Goal: Navigation & Orientation: Understand site structure

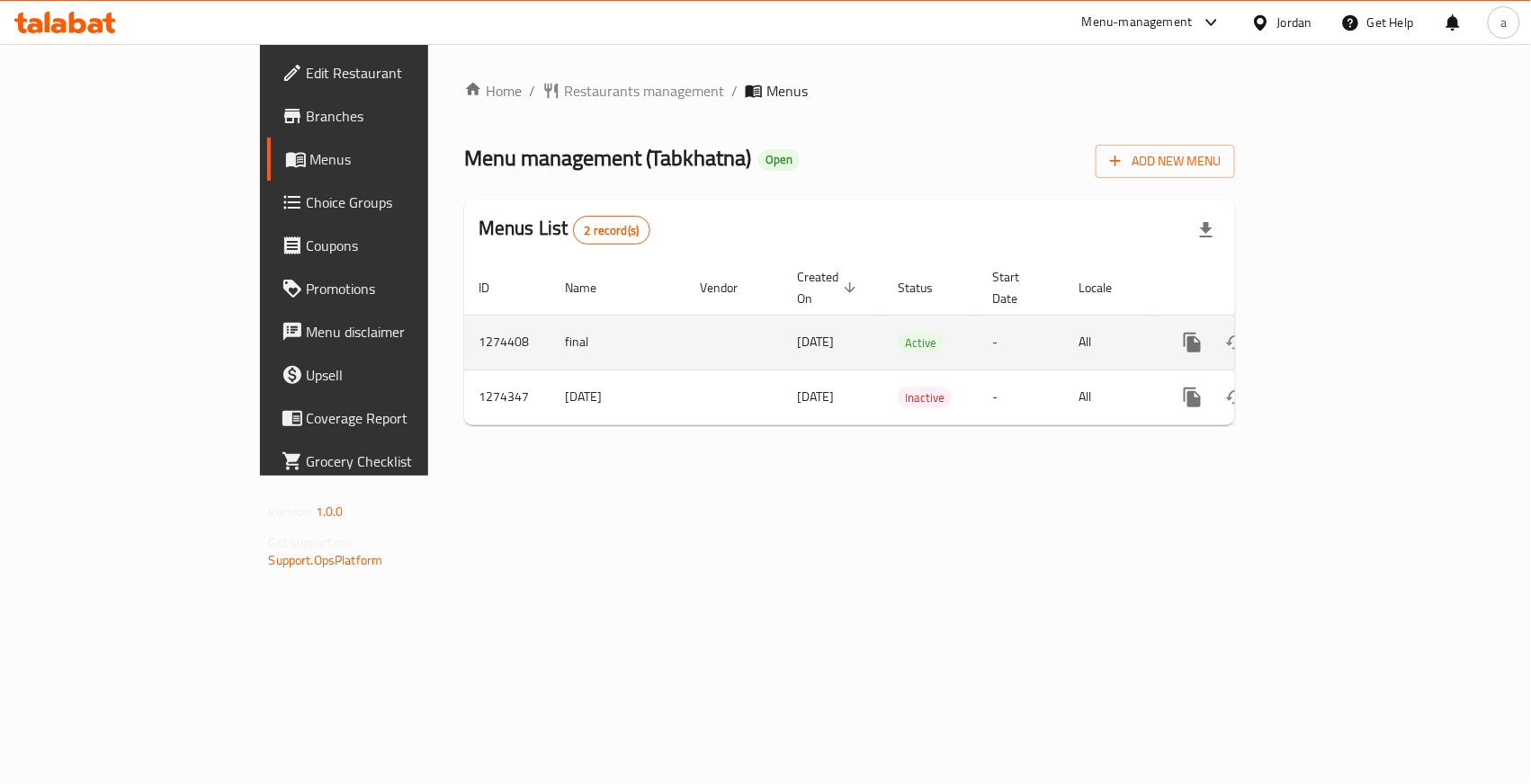
click at [1009, 321] on td "-" at bounding box center [1021, 342] width 87 height 55
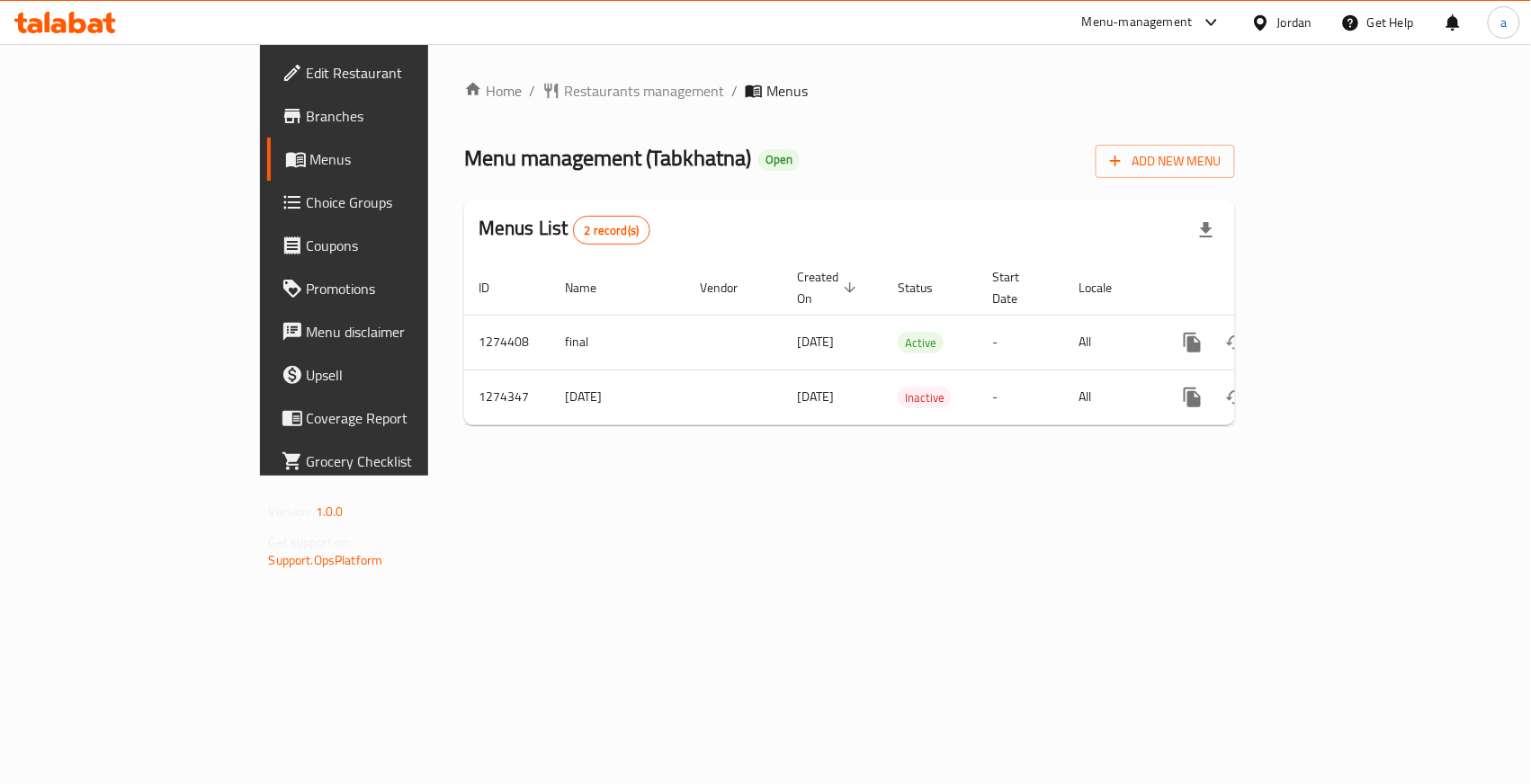
click at [307, 192] on span "Choice Groups" at bounding box center [404, 203] width 195 height 22
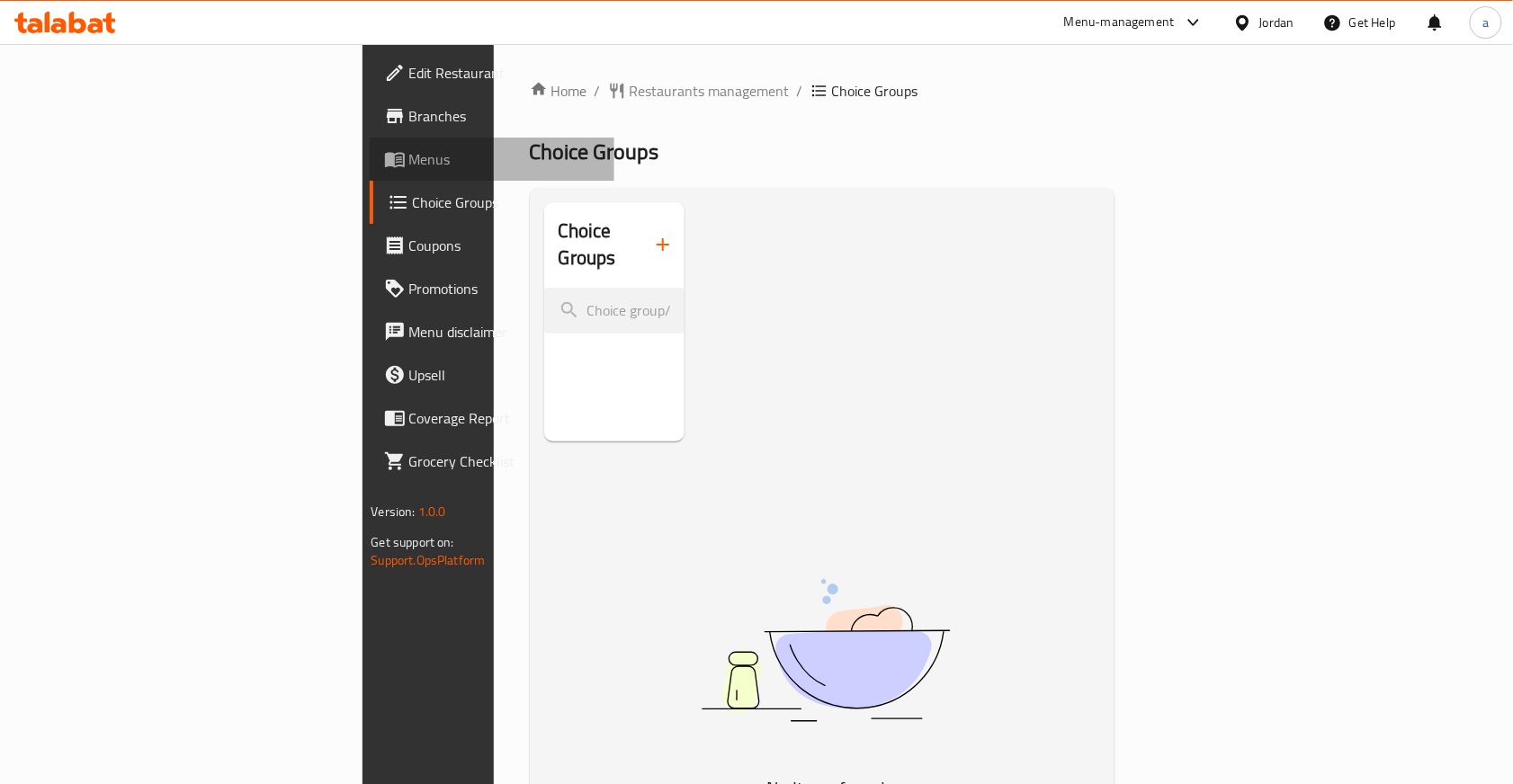
click at [409, 169] on span "Menus" at bounding box center [505, 159] width 192 height 22
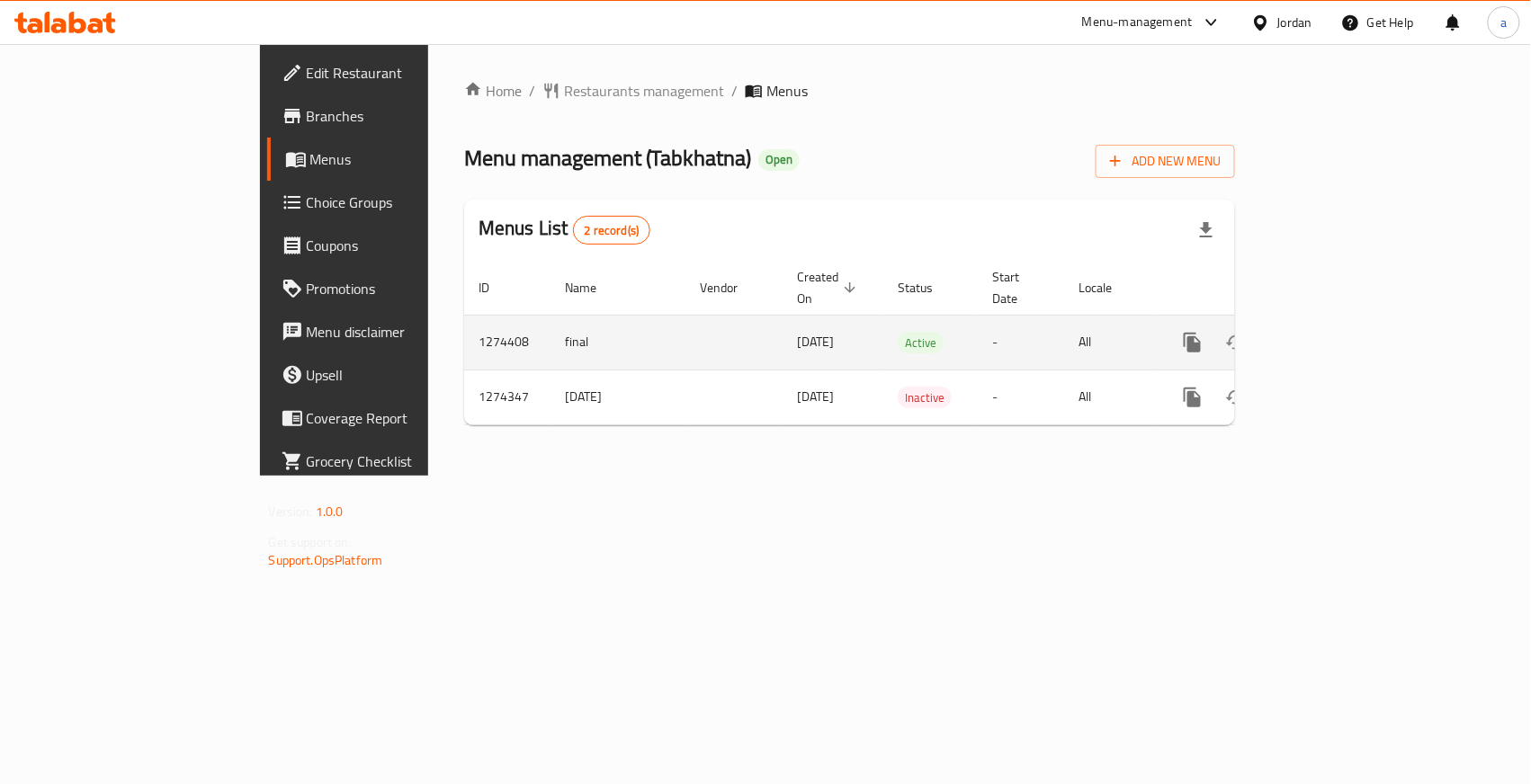
click at [551, 321] on td "final" at bounding box center [618, 342] width 135 height 55
click at [1330, 334] on icon "enhanced table" at bounding box center [1322, 342] width 16 height 16
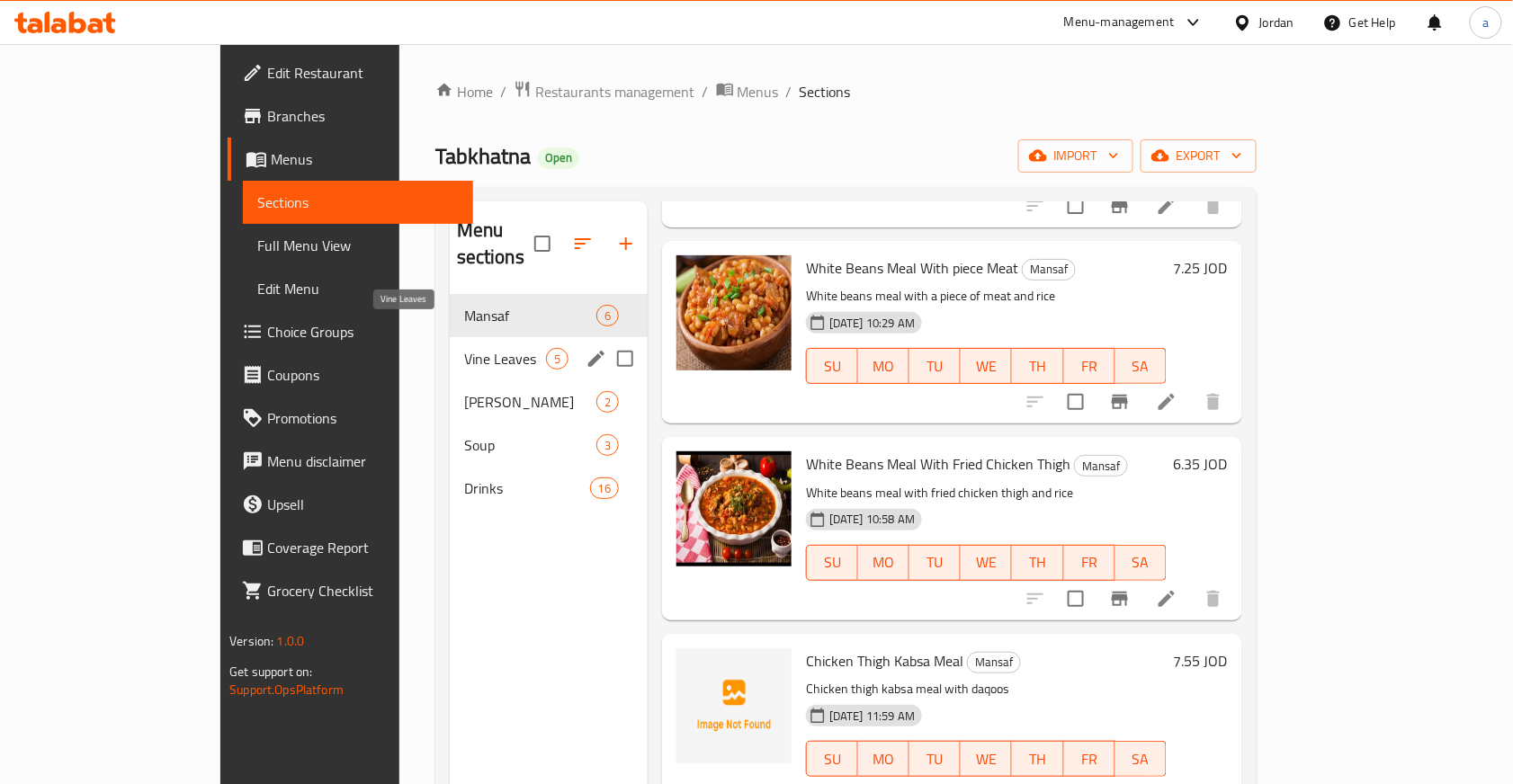
click at [464, 348] on span "Vine Leaves" at bounding box center [505, 359] width 82 height 22
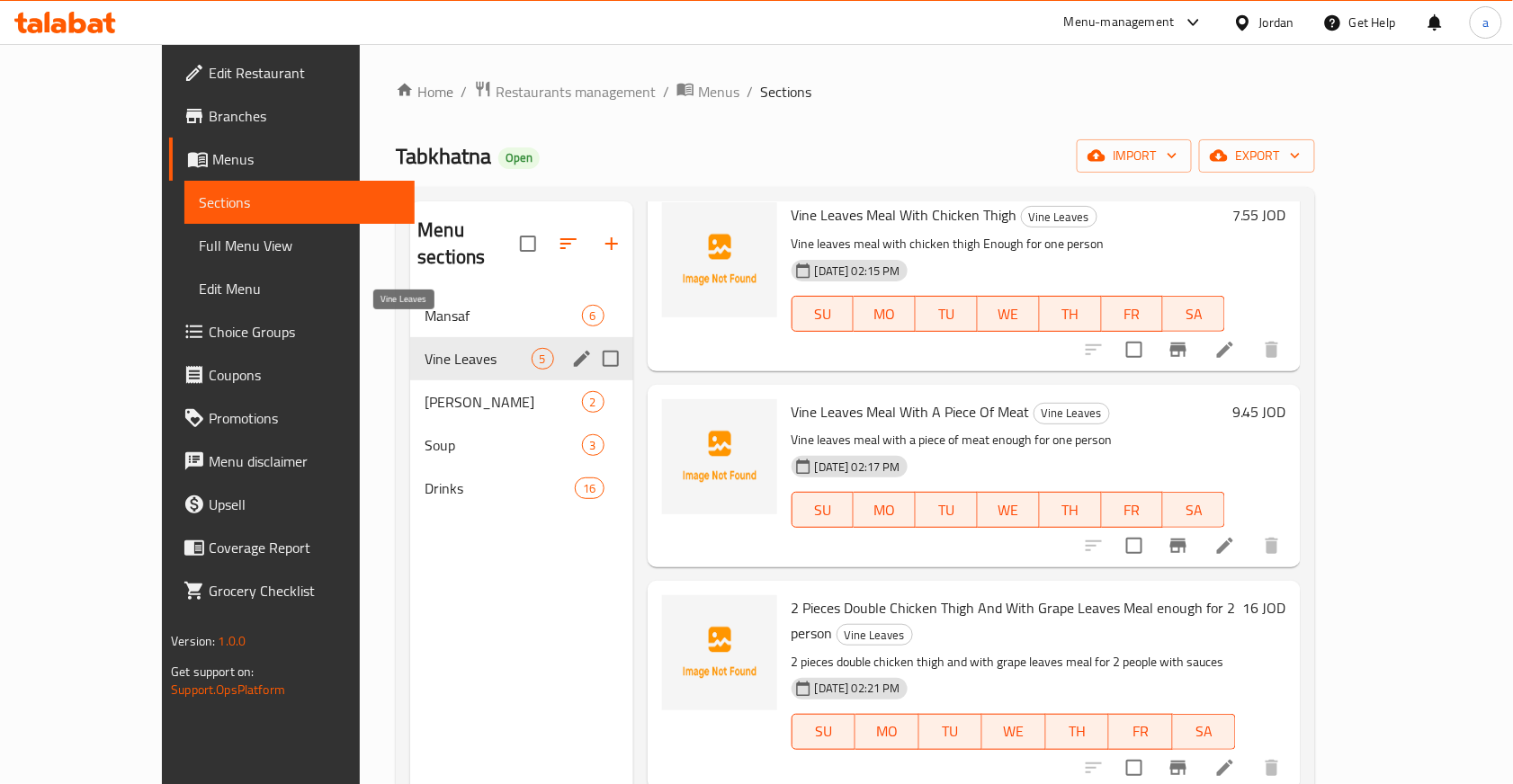
scroll to position [243, 0]
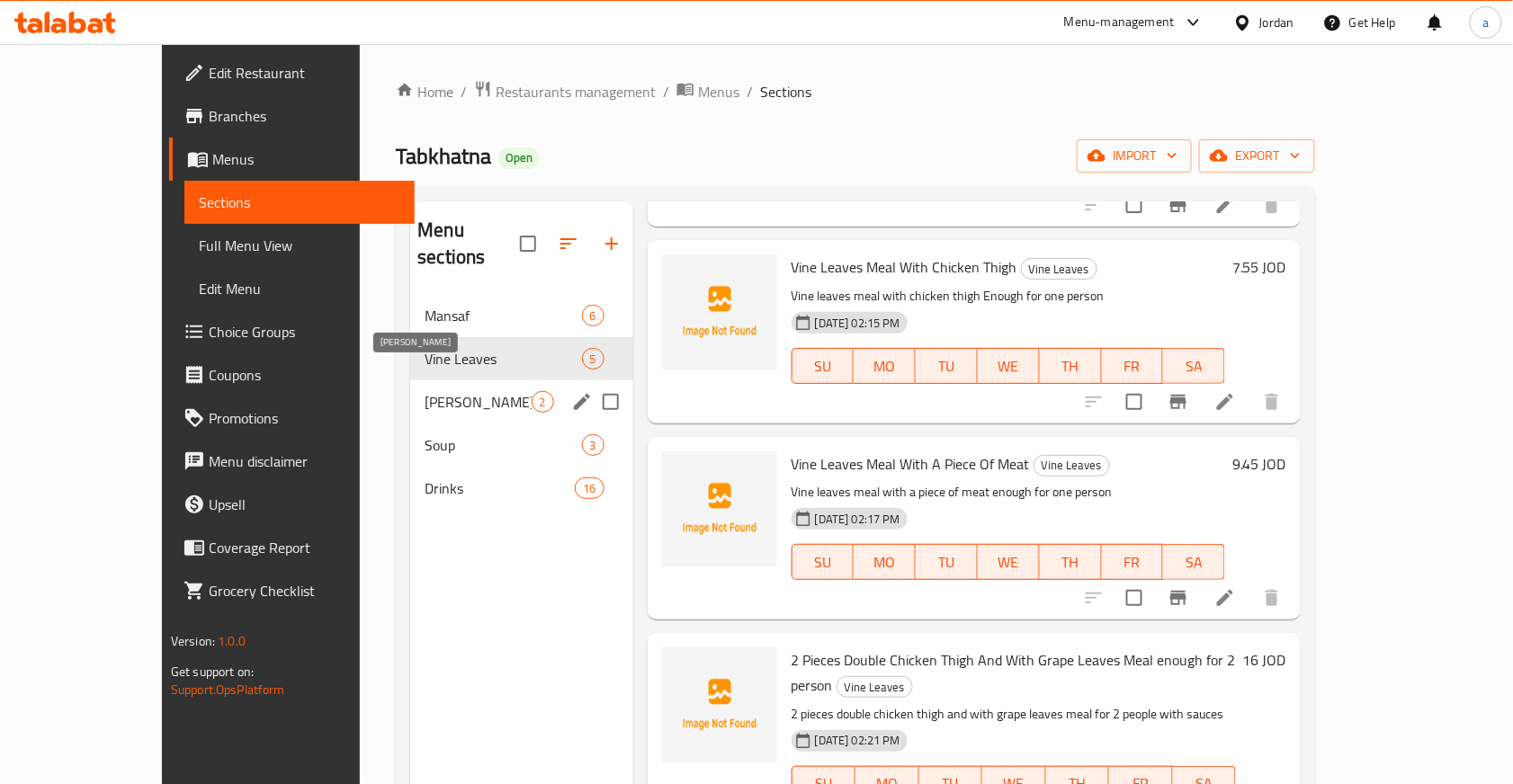
click at [425, 392] on span "[PERSON_NAME]" at bounding box center [478, 402] width 106 height 22
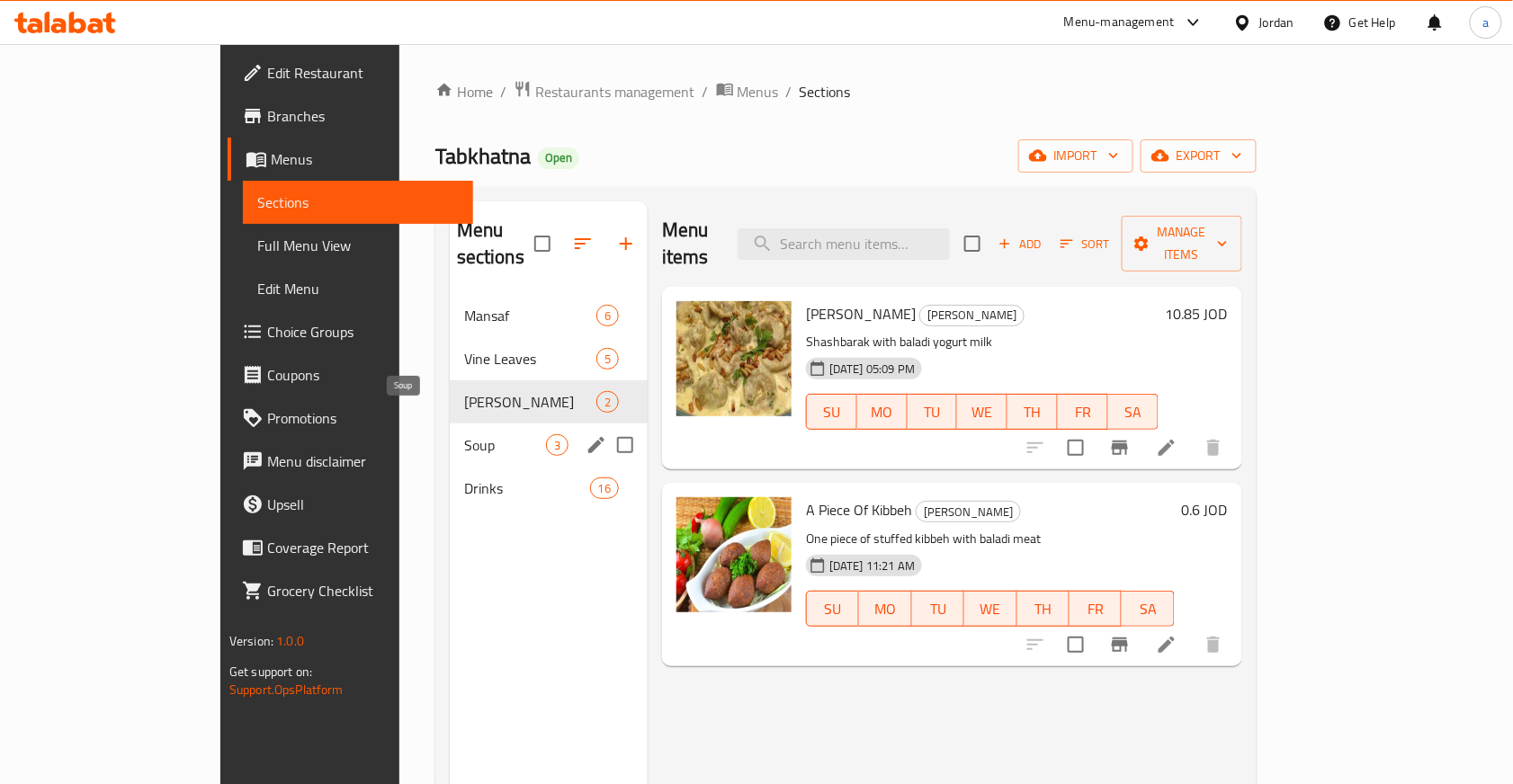
click at [464, 435] on span "Soup" at bounding box center [505, 446] width 82 height 22
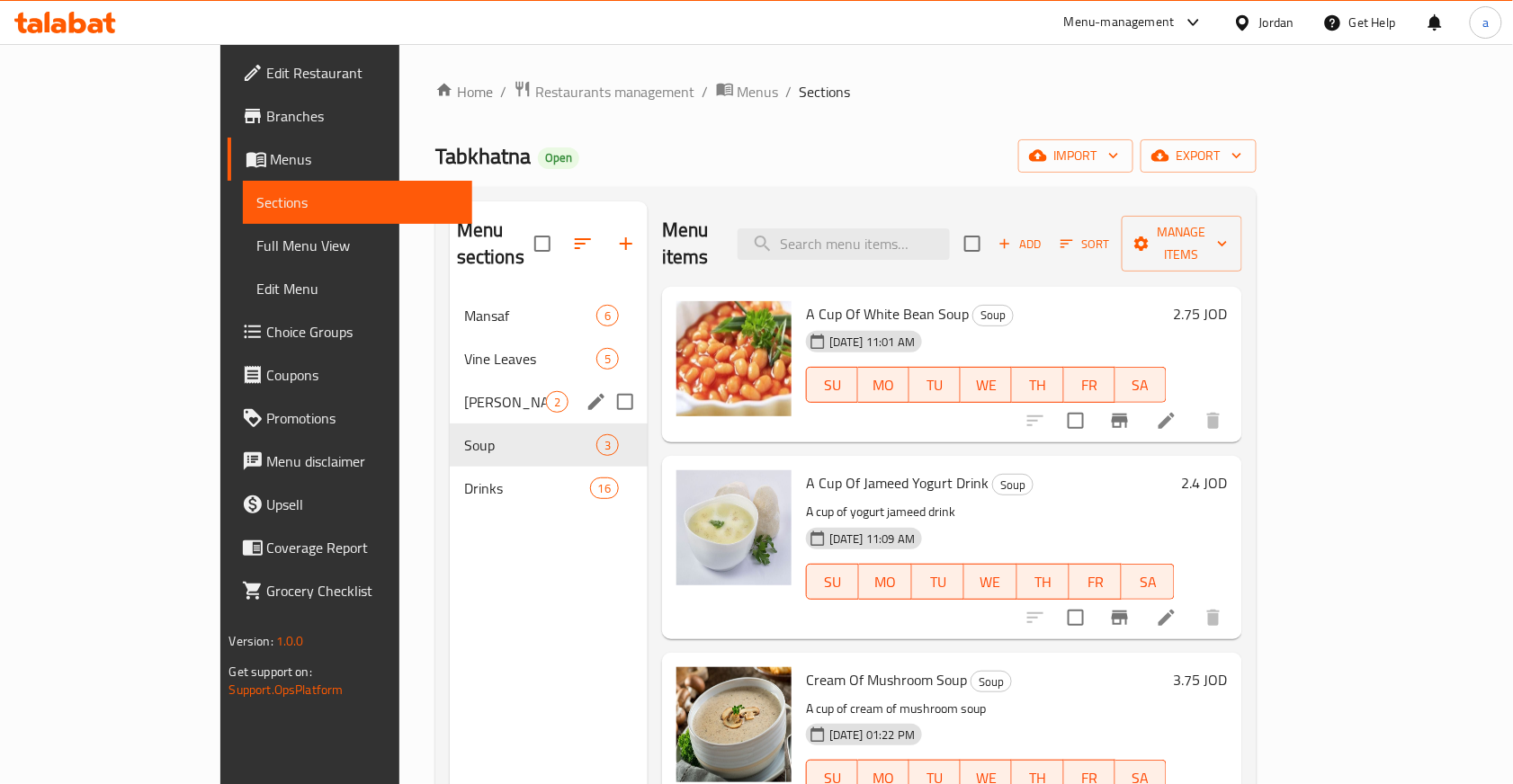
click at [450, 381] on div "[PERSON_NAME] 2" at bounding box center [548, 402] width 198 height 43
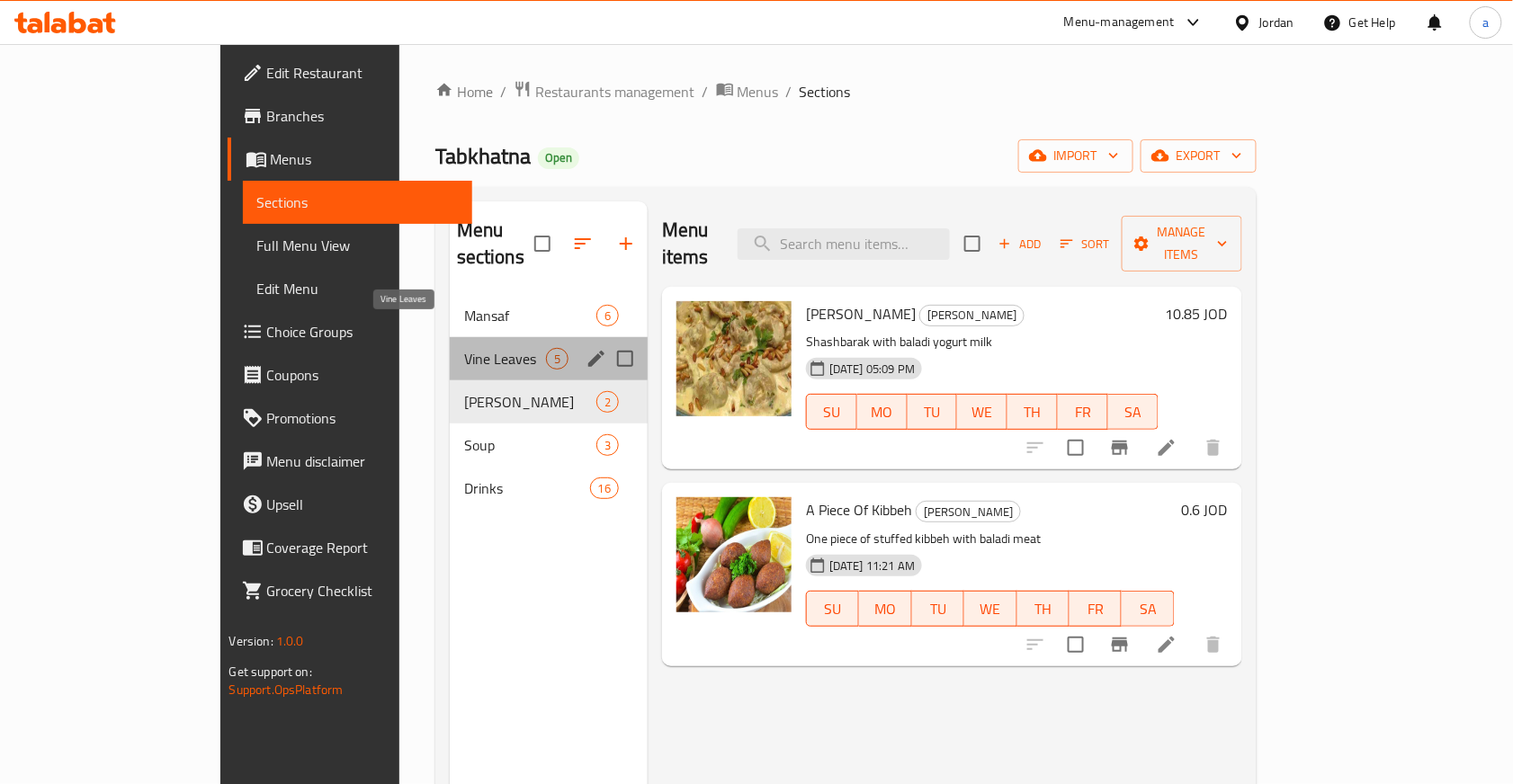
click at [464, 348] on span "Vine Leaves" at bounding box center [505, 359] width 82 height 22
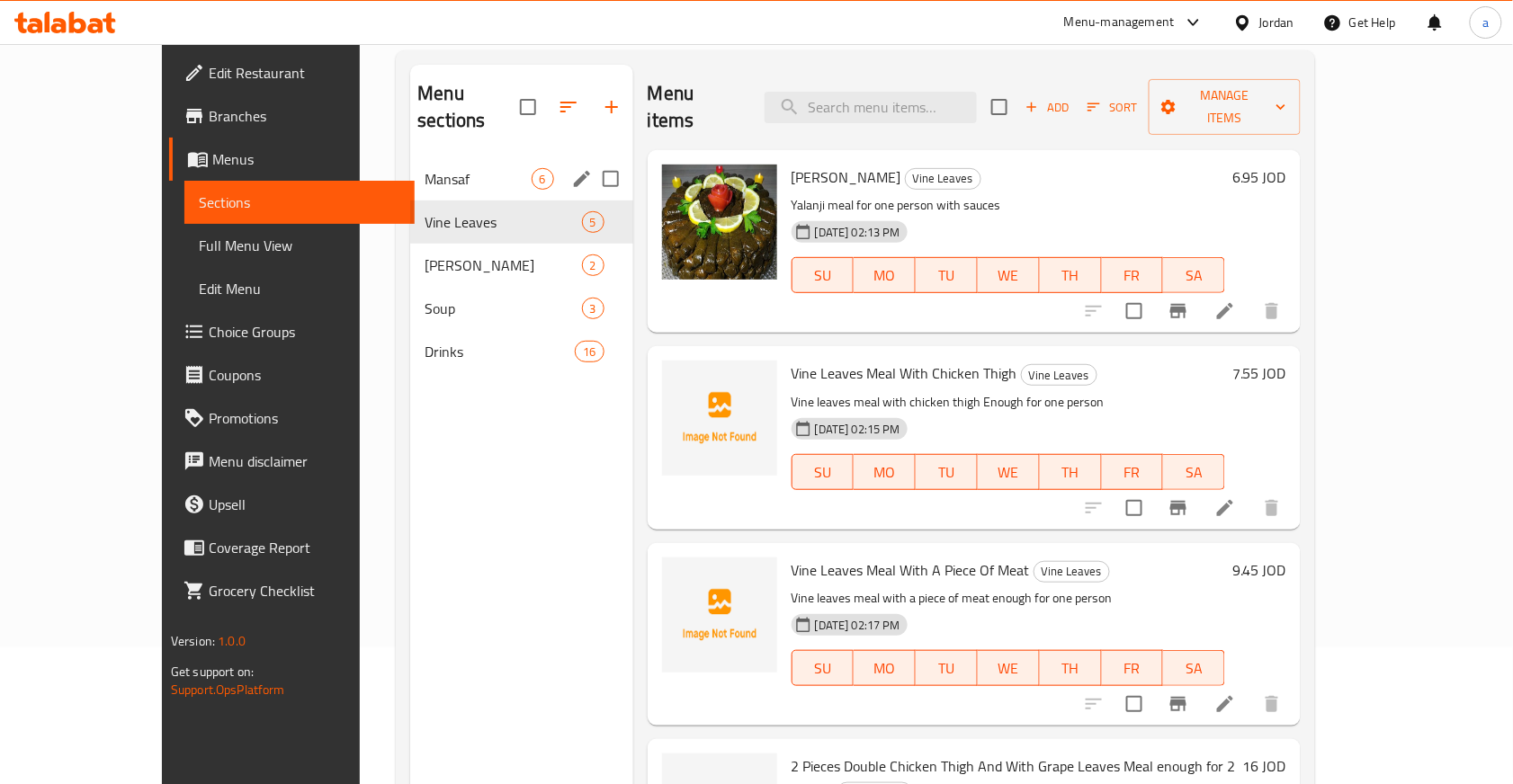
scroll to position [133, 0]
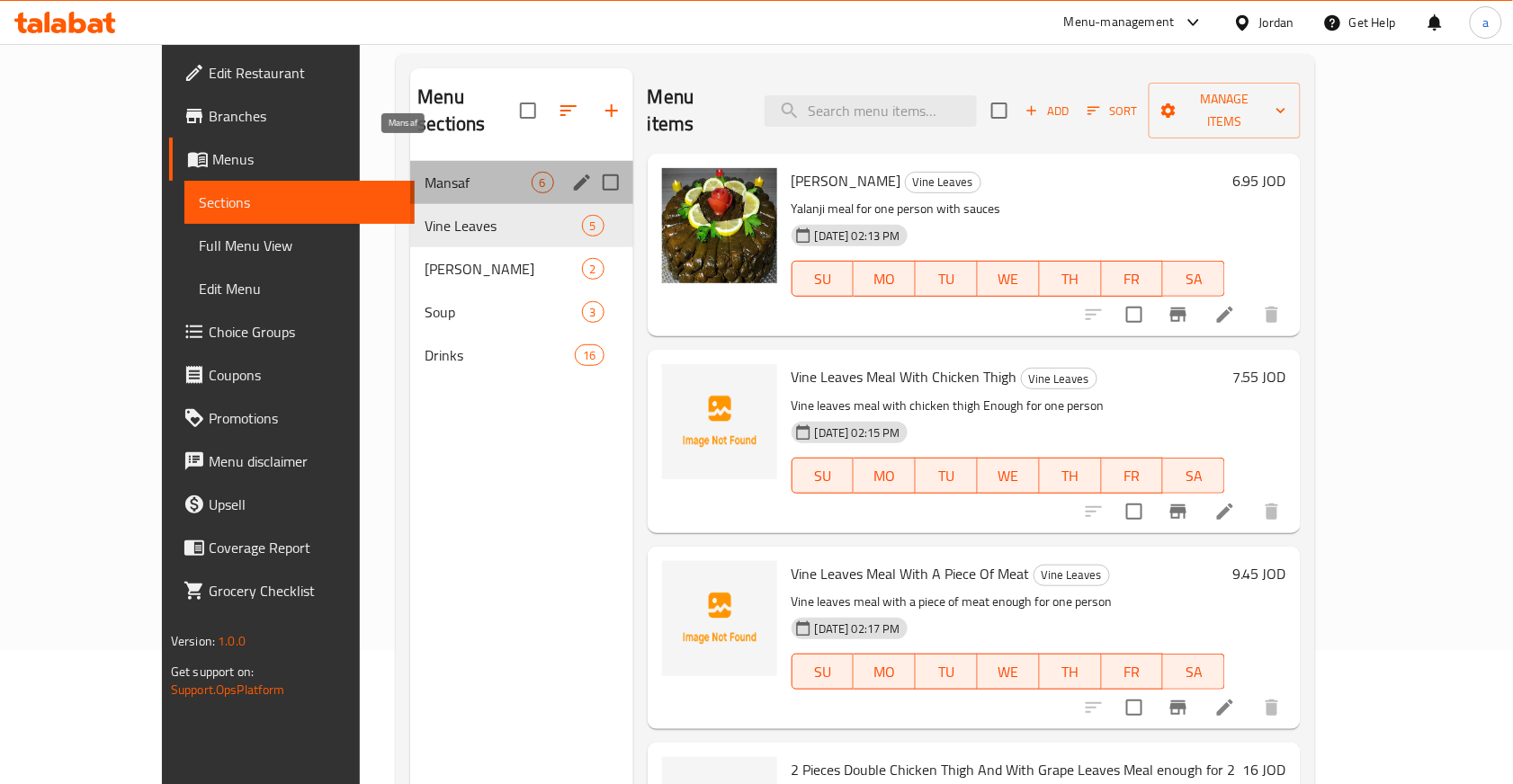
click at [428, 172] on span "Mansaf" at bounding box center [478, 183] width 106 height 22
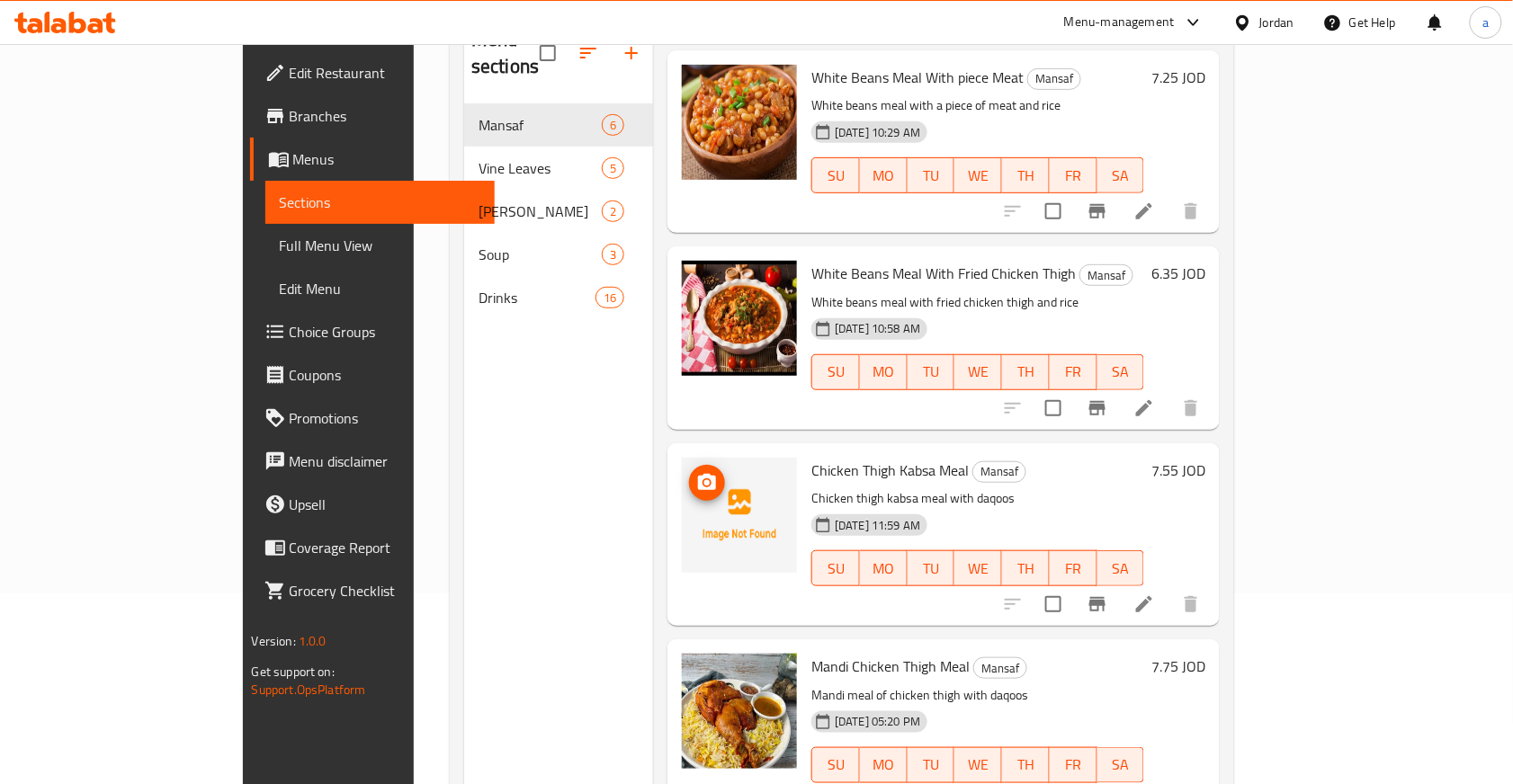
scroll to position [253, 0]
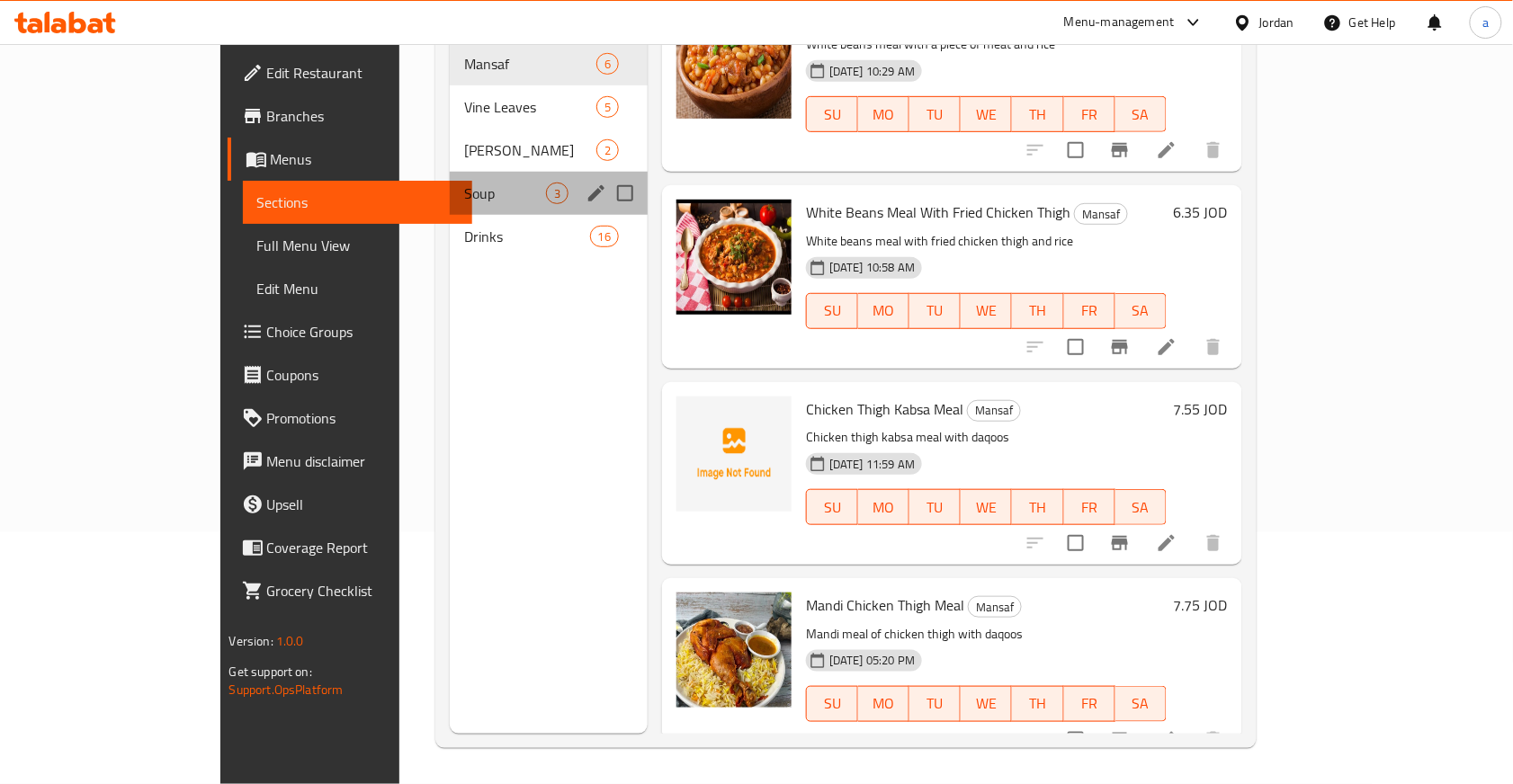
click at [450, 182] on div "Soup 3" at bounding box center [548, 194] width 198 height 43
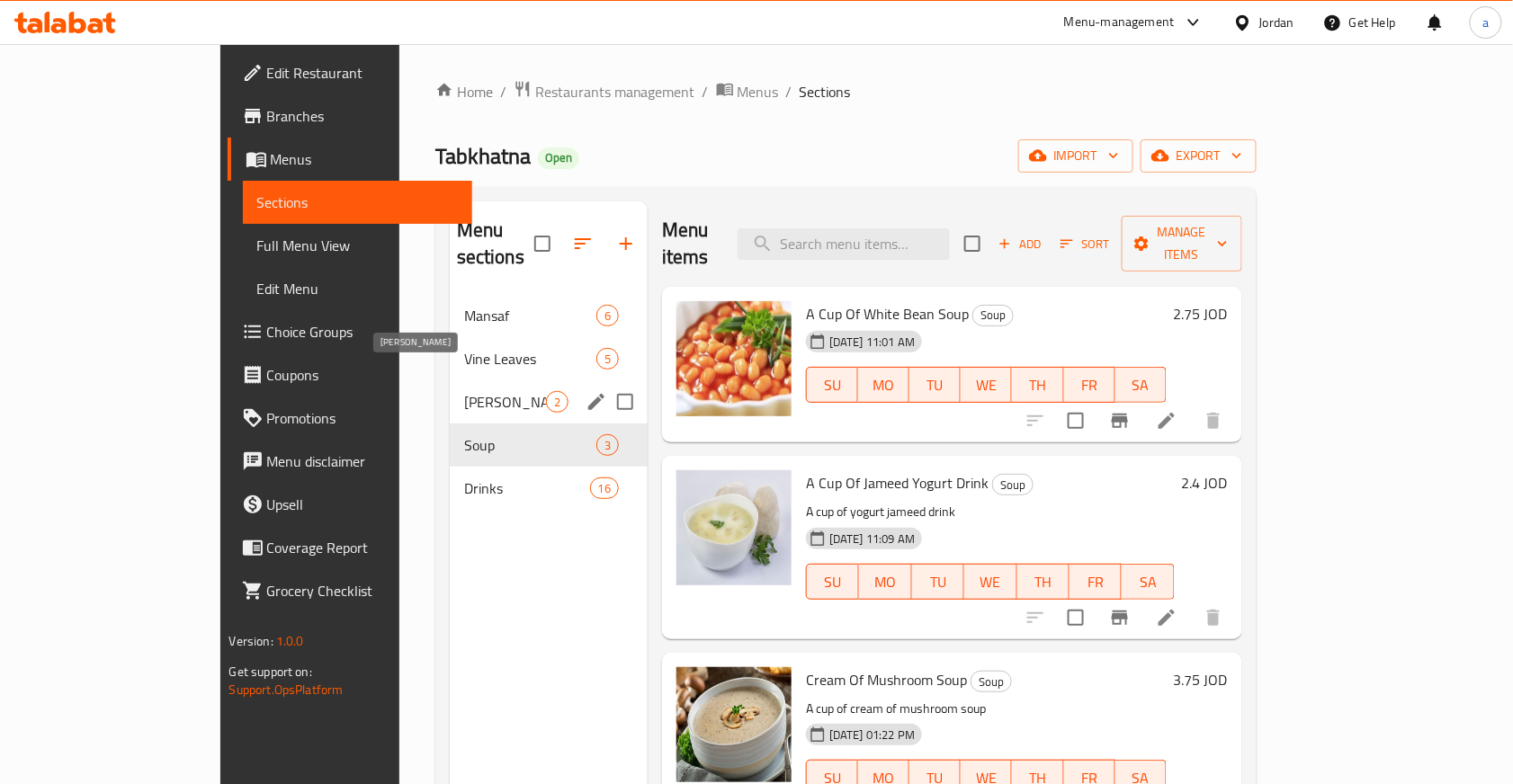
click at [464, 392] on span "[PERSON_NAME]" at bounding box center [505, 402] width 82 height 22
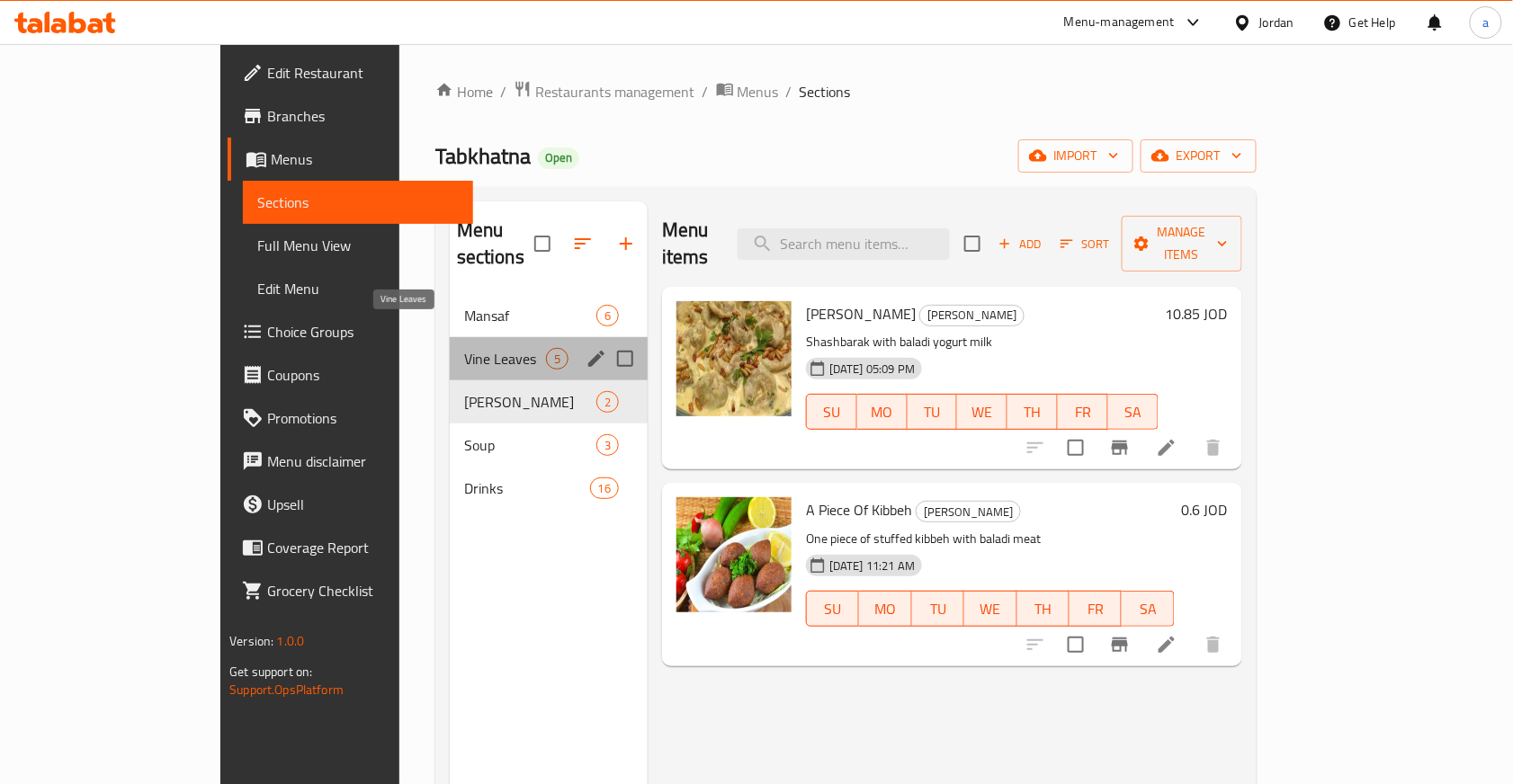
click at [464, 348] on span "Vine Leaves" at bounding box center [505, 359] width 82 height 22
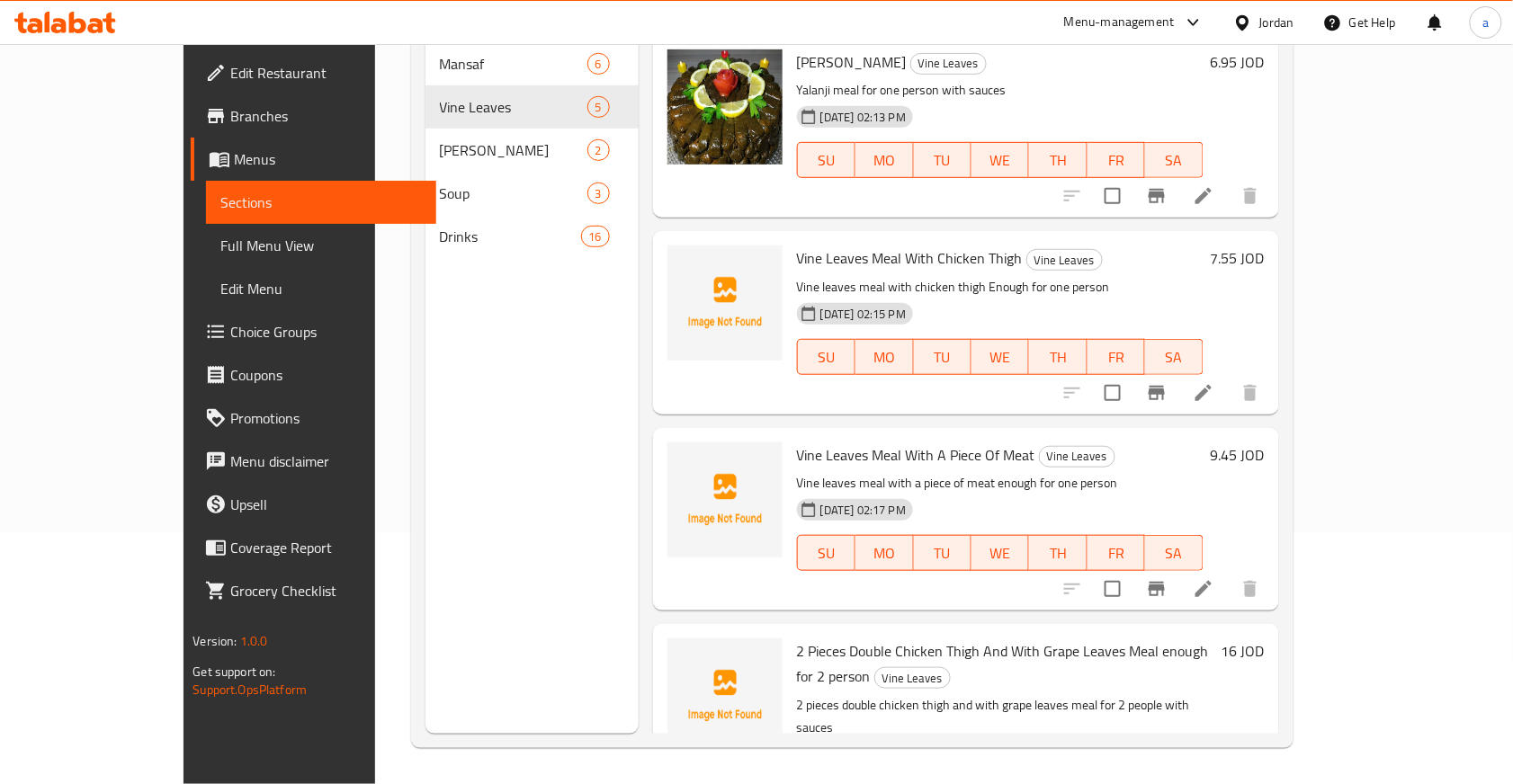
drag, startPoint x: 461, startPoint y: 455, endPoint x: 451, endPoint y: 278, distance: 177.3
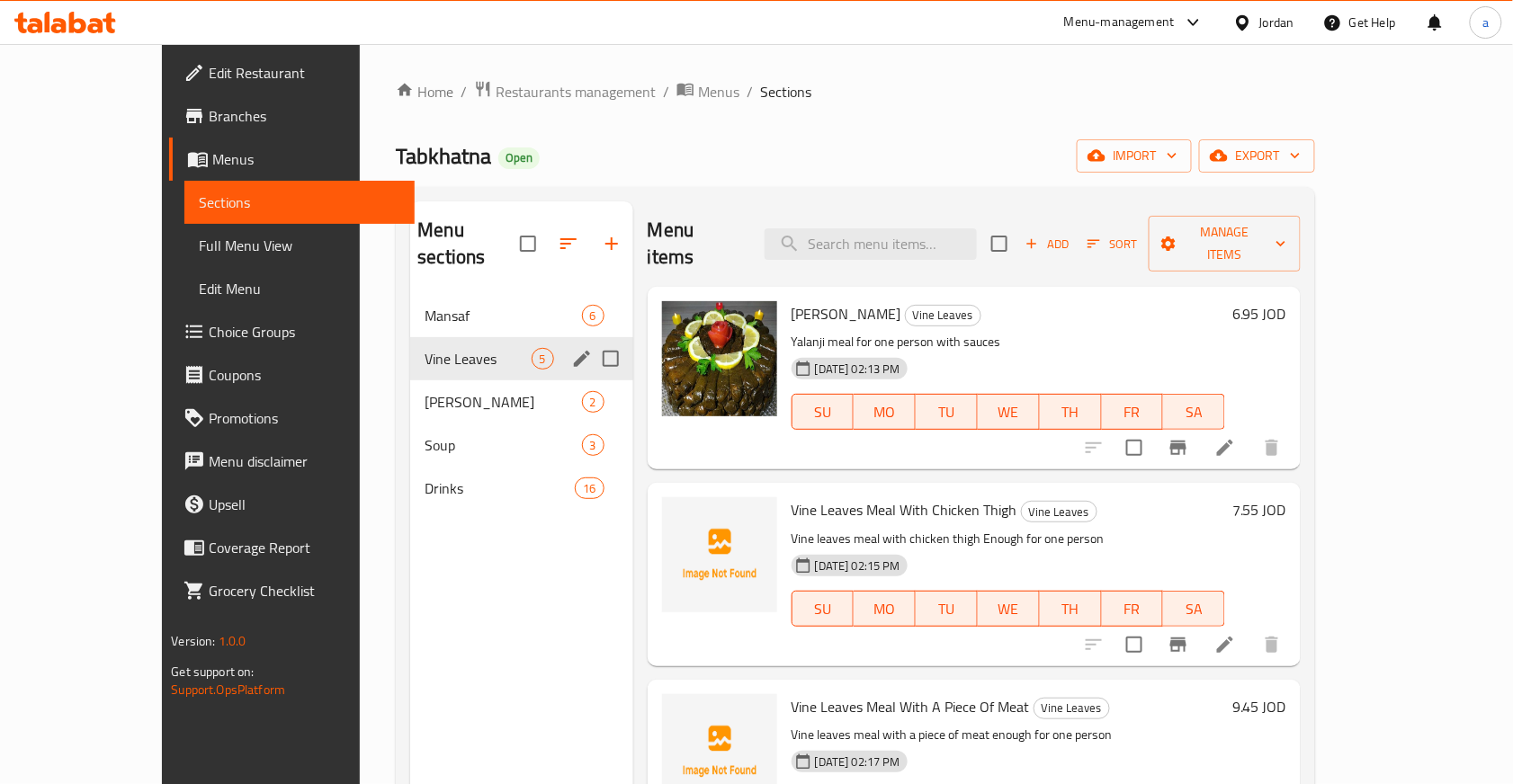
drag, startPoint x: 419, startPoint y: 510, endPoint x: 415, endPoint y: 322, distance: 188.0
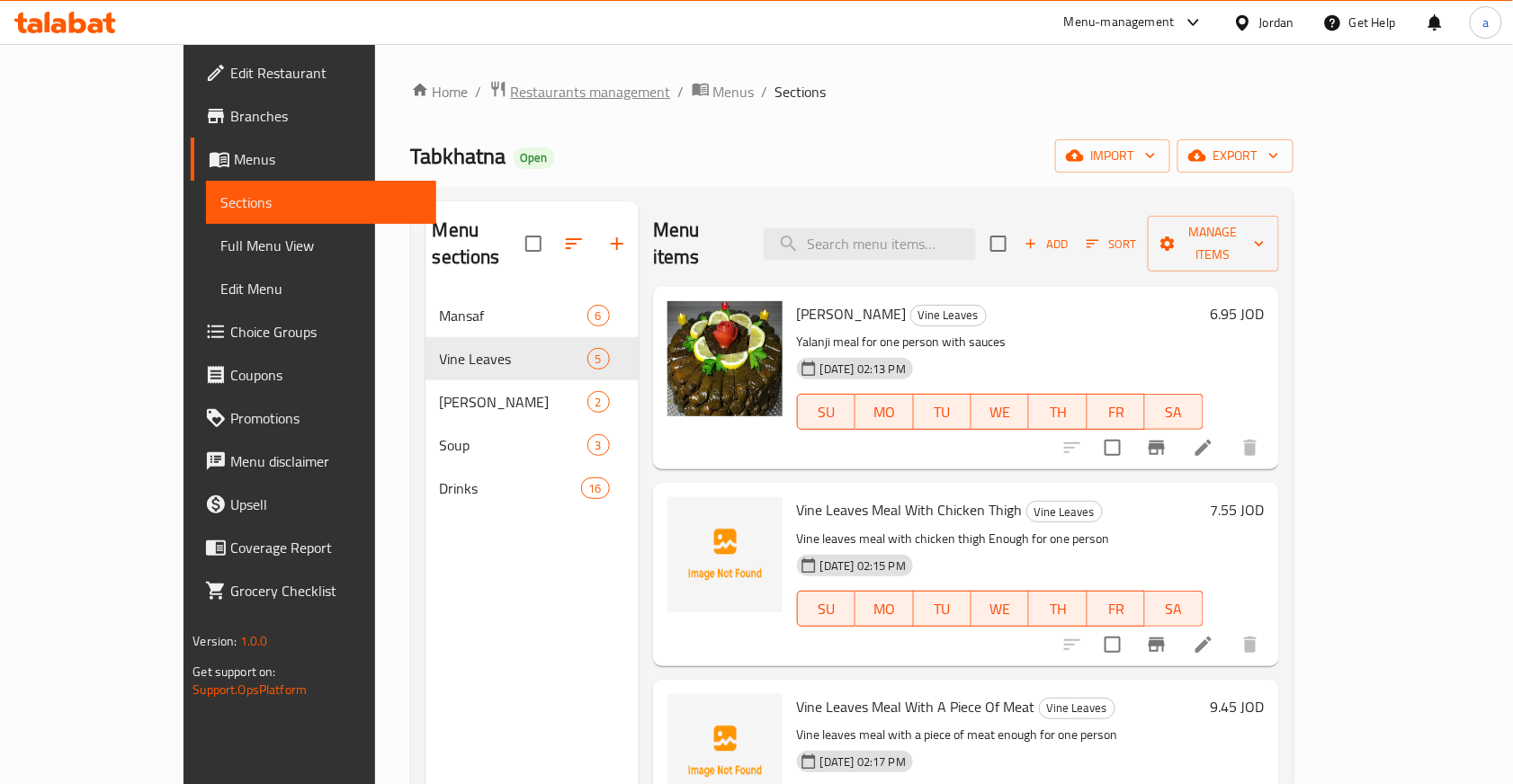
click at [511, 97] on span "Restaurants management" at bounding box center [590, 91] width 160 height 22
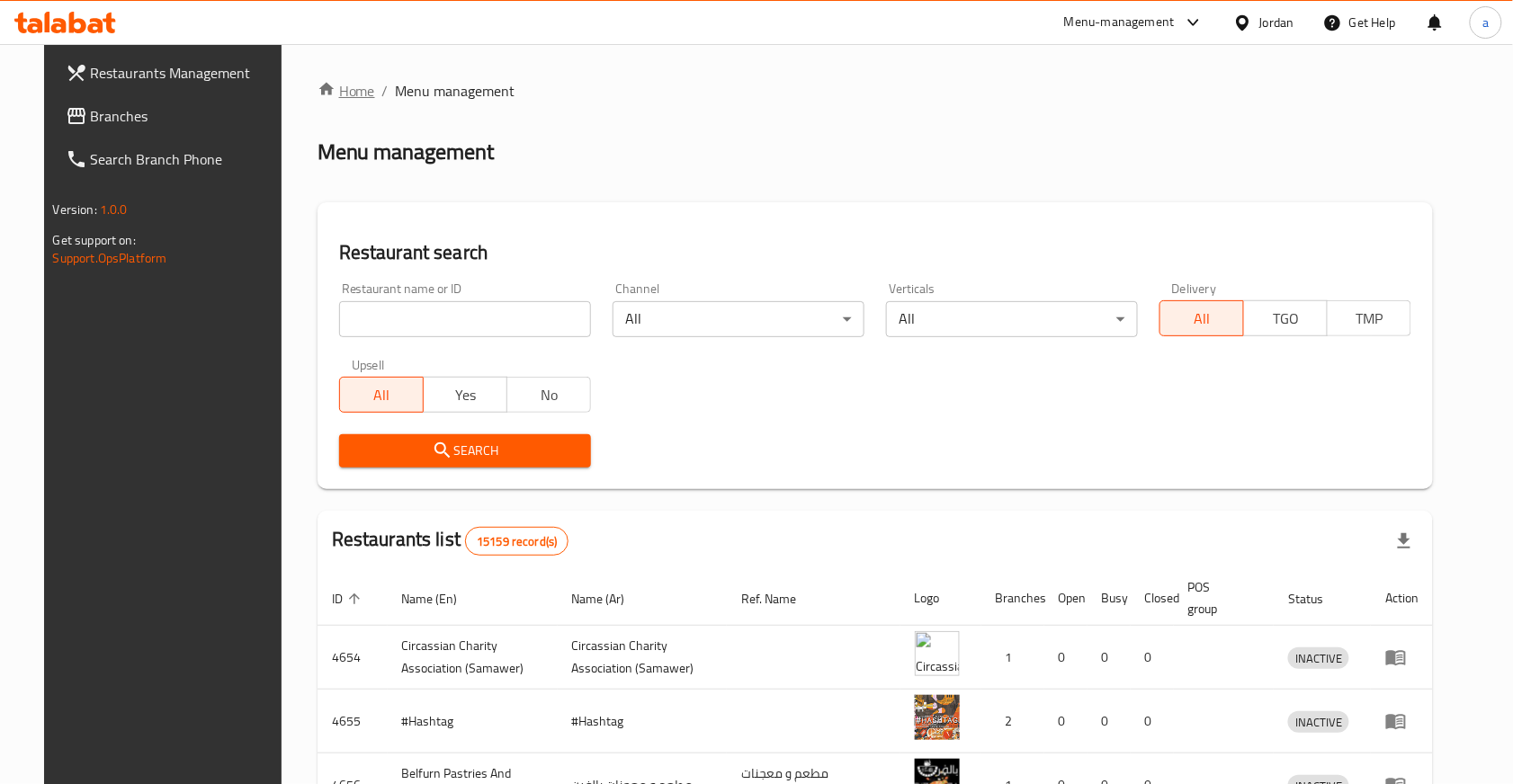
click at [326, 90] on link "Home" at bounding box center [346, 90] width 58 height 22
